Goal: Transaction & Acquisition: Purchase product/service

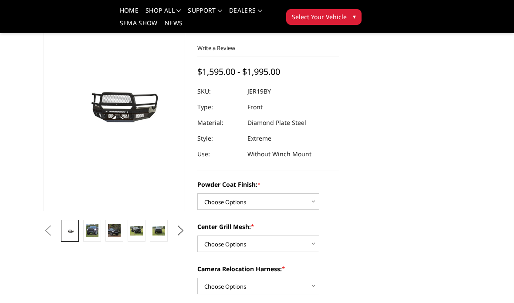
scroll to position [91, 0]
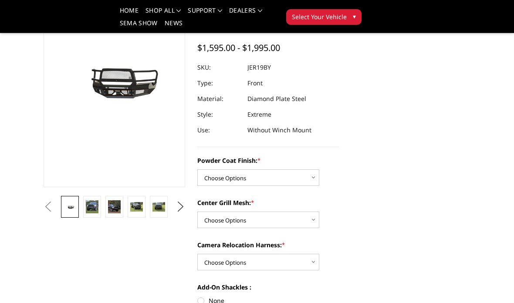
click at [87, 212] on img at bounding box center [92, 206] width 13 height 13
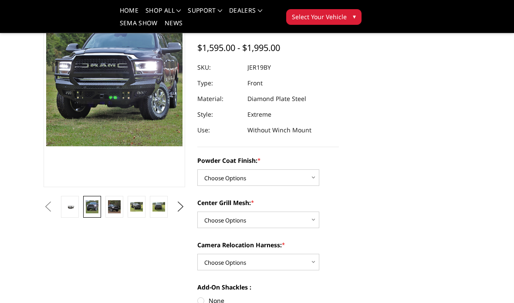
click at [113, 208] on img at bounding box center [114, 206] width 13 height 13
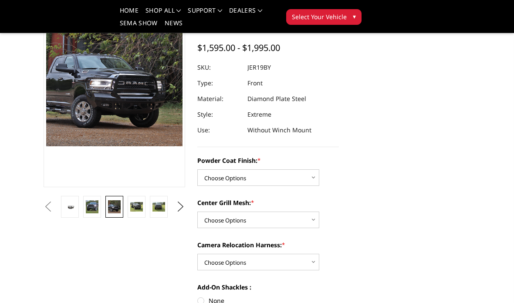
click at [135, 207] on img at bounding box center [136, 207] width 13 height 10
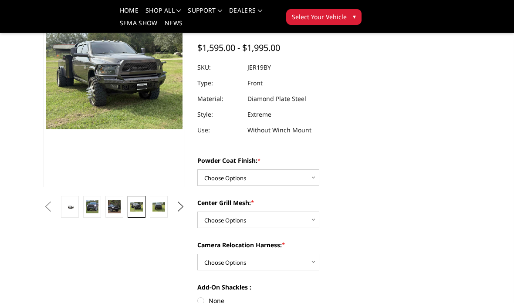
scroll to position [98, 0]
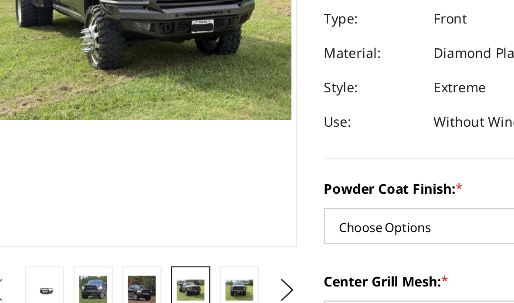
click at [152, 196] on img at bounding box center [158, 201] width 13 height 10
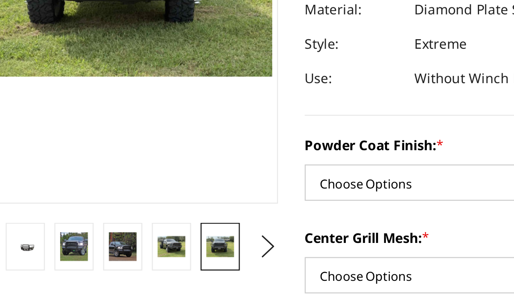
click at [174, 194] on button "Next" at bounding box center [180, 200] width 13 height 13
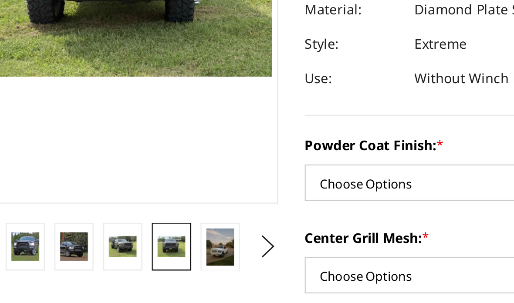
click at [152, 192] on img at bounding box center [158, 200] width 13 height 17
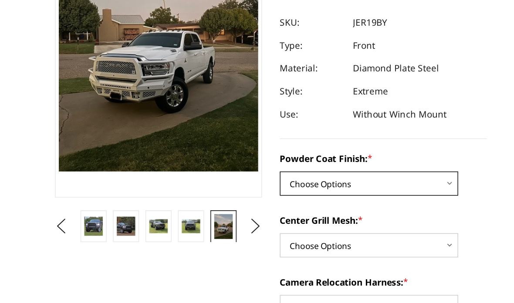
click at [203, 163] on select "Choose Options Bare Metal Gloss Black Powder Coat Textured Black Powder Coat" at bounding box center [258, 171] width 122 height 17
select select "3216"
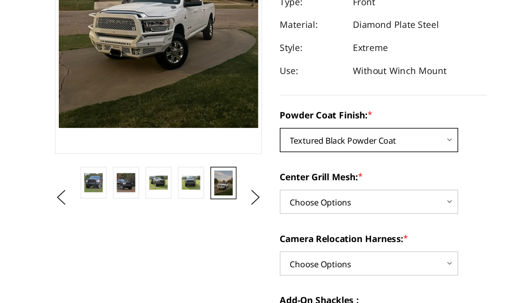
scroll to position [101, 0]
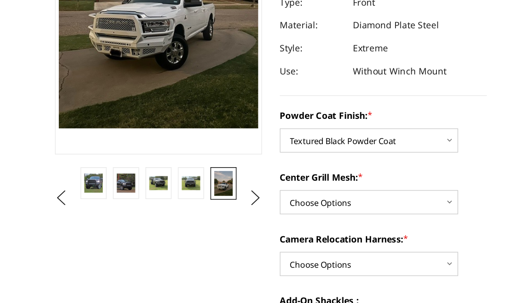
click at [202, 202] on select "Choose Options WITH Expanded Metal in Center Grill WITHOUT Expanded Metal in Ce…" at bounding box center [258, 210] width 122 height 17
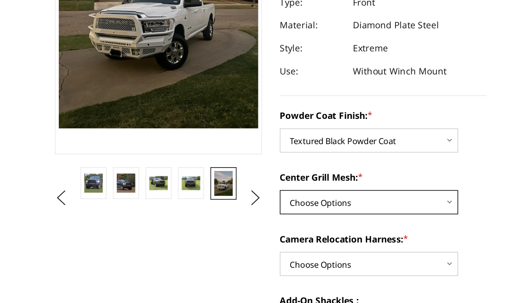
select select "3218"
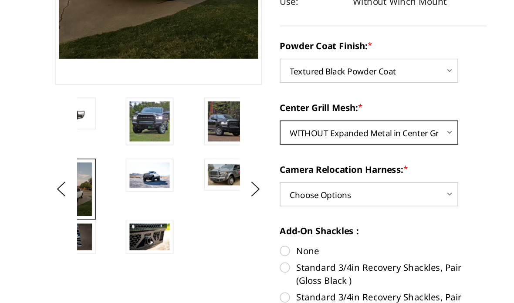
scroll to position [149, 0]
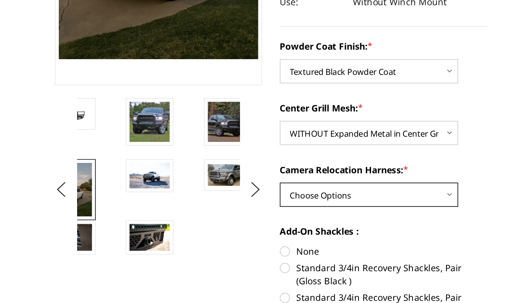
click at [202, 197] on select "Choose Options WITH Camera Relocation Harness WITHOUT Camera Relocation Harness" at bounding box center [258, 205] width 122 height 17
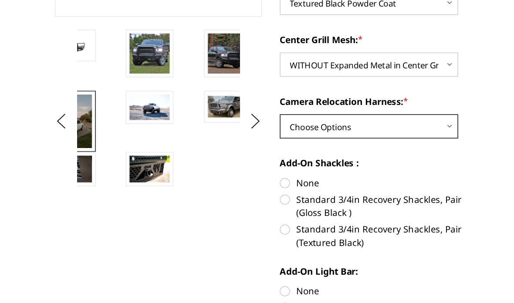
scroll to position [199, 0]
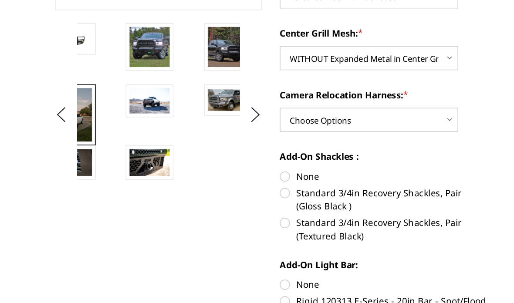
click at [197, 220] on label "Standard 3/4in Recovery Shackles, Pair (Textured Black)" at bounding box center [268, 229] width 142 height 18
click at [339, 199] on input "Standard 3/4in Recovery Shackles, Pair (Textured Black)" at bounding box center [339, 199] width 0 height 0
radio input "true"
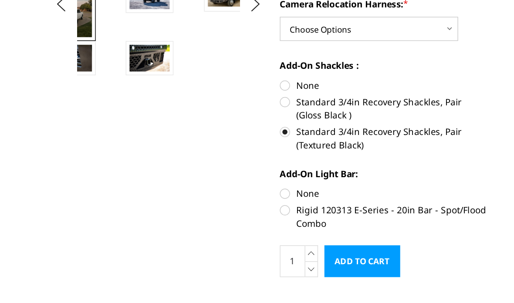
scroll to position [263, 0]
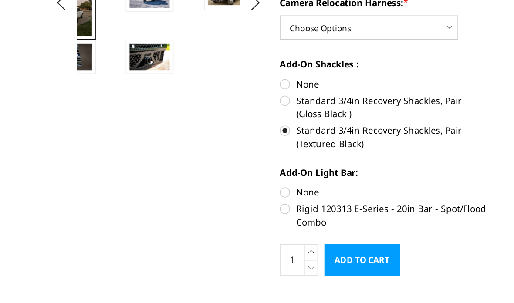
click at [197, 210] on label "Rigid 120313 E-Series - 20in Bar - Spot/Flood Combo" at bounding box center [268, 219] width 142 height 18
click at [339, 199] on input "Rigid 120313 E-Series - 20in Bar - Spot/Flood Combo" at bounding box center [339, 199] width 0 height 0
radio input "true"
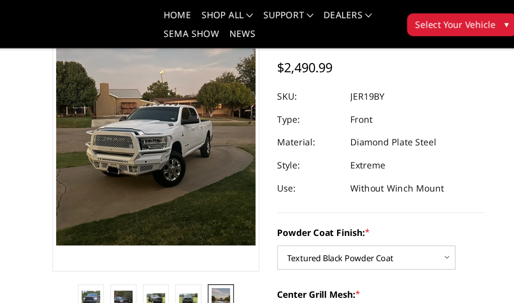
scroll to position [85, 0]
